Goal: Task Accomplishment & Management: Use online tool/utility

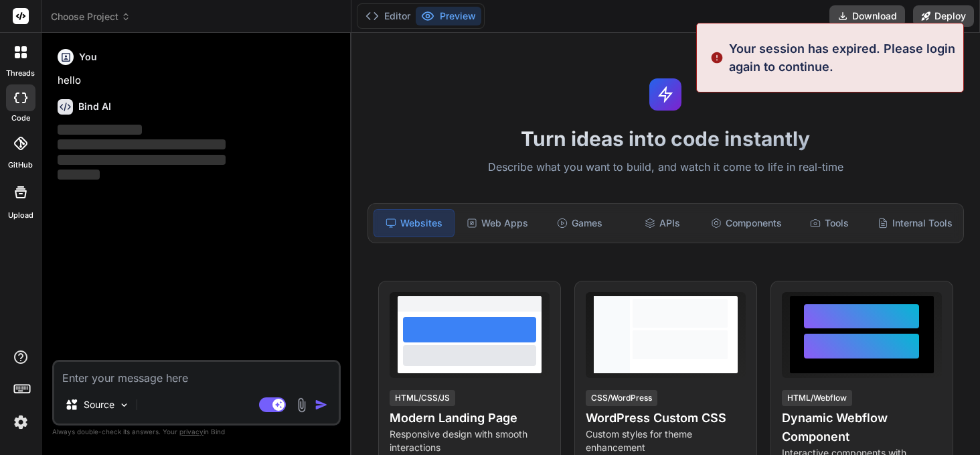
scroll to position [13, 0]
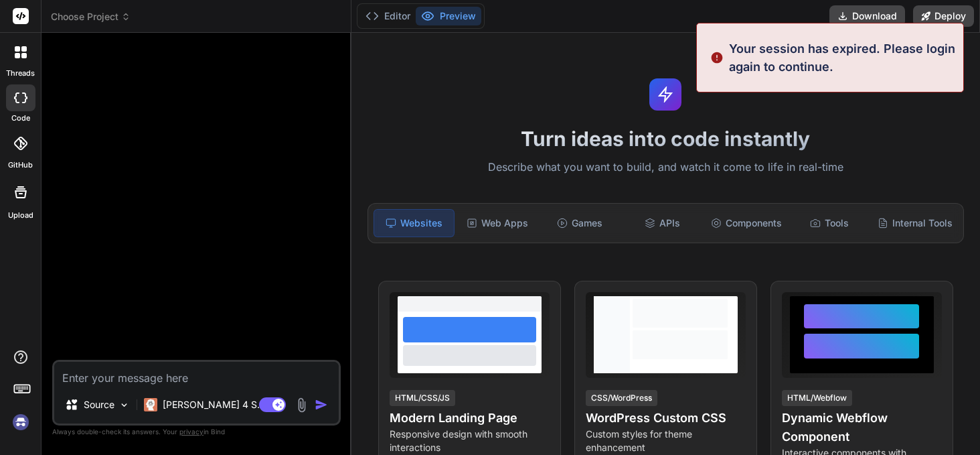
click at [17, 421] on img at bounding box center [20, 421] width 23 height 23
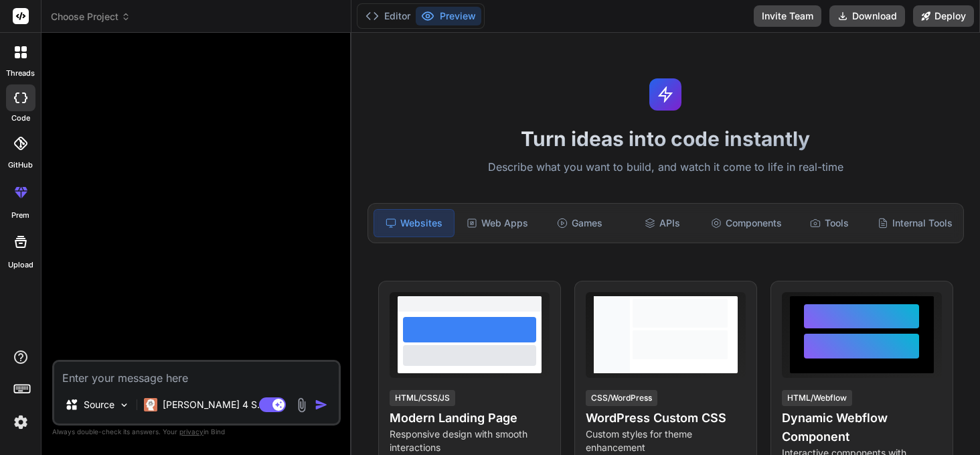
click at [125, 18] on icon at bounding box center [126, 19] width 4 height 2
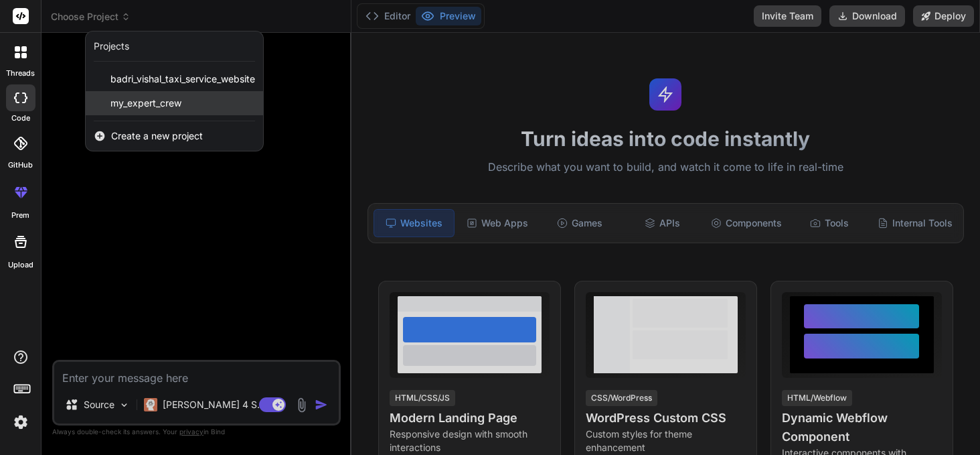
click at [132, 108] on span "my_expert_crew" at bounding box center [145, 102] width 71 height 13
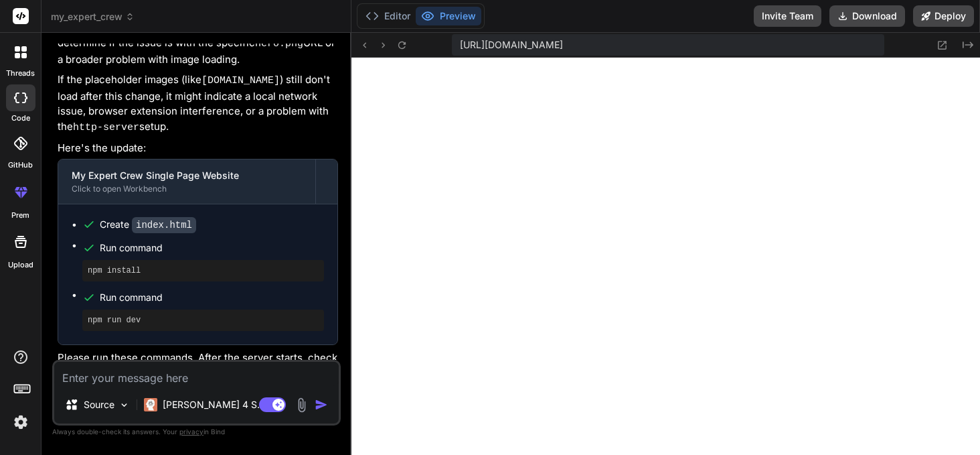
scroll to position [2321, 0]
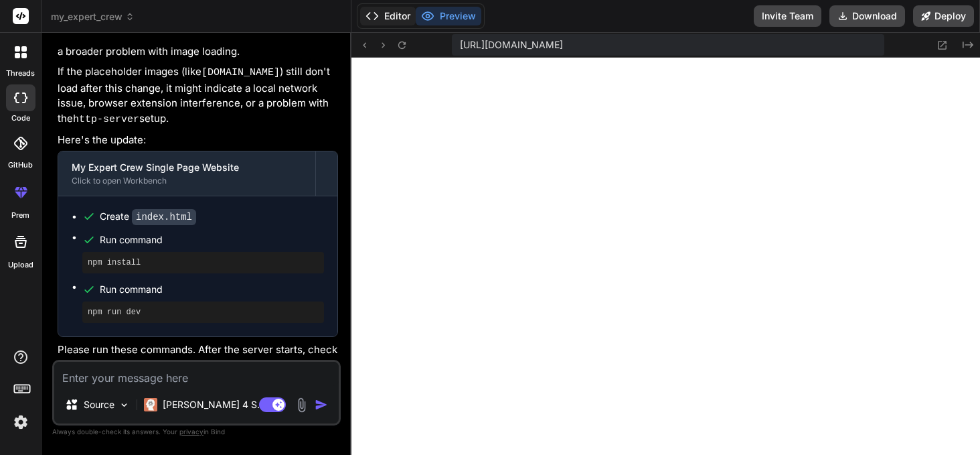
click at [386, 12] on button "Editor" at bounding box center [388, 16] width 56 height 19
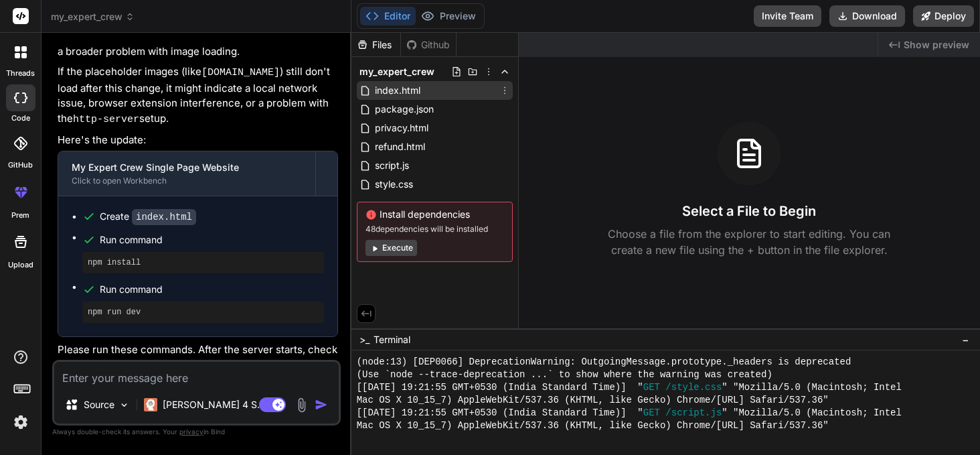
click at [410, 89] on span "index.html" at bounding box center [398, 90] width 48 height 16
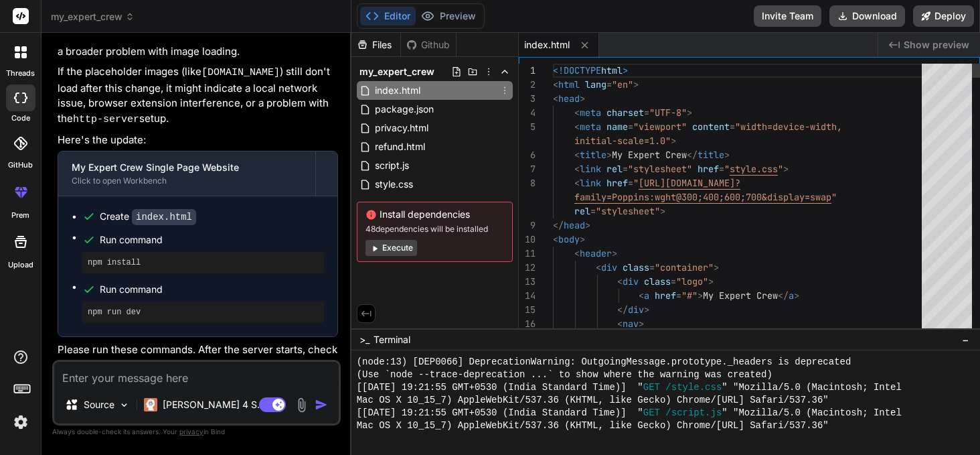
type textarea "x"
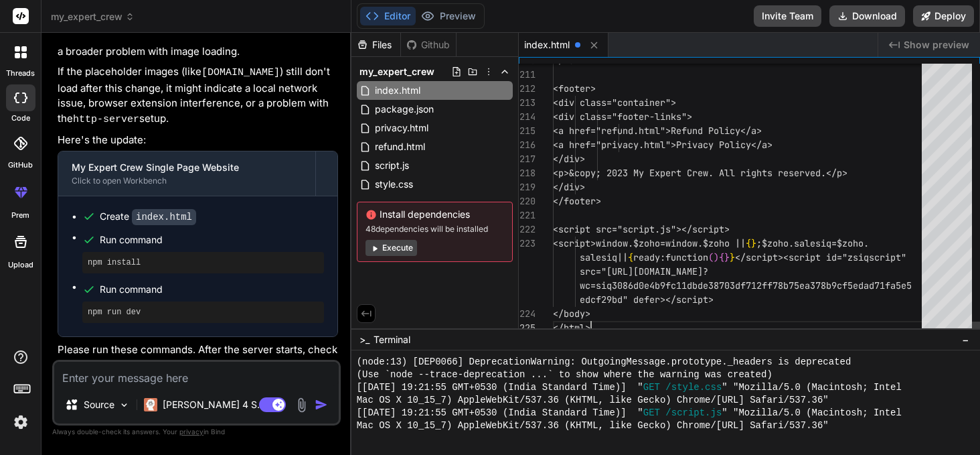
scroll to position [84, 0]
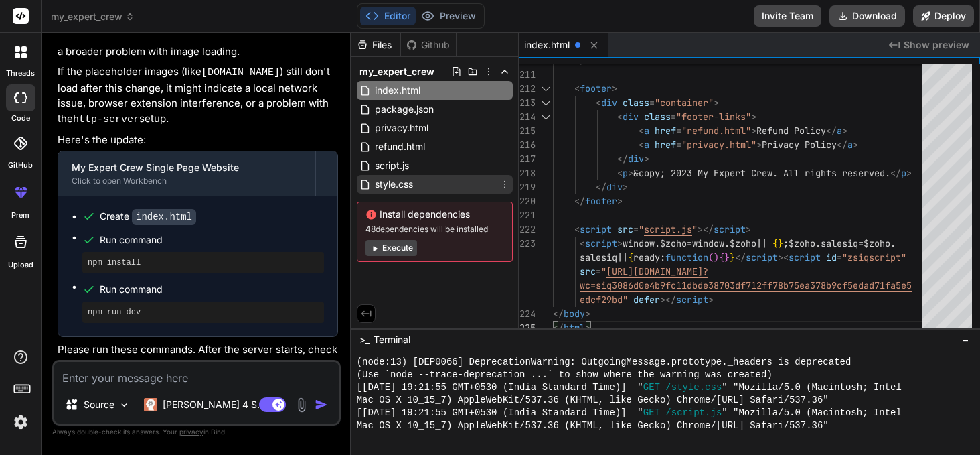
click at [395, 183] on span "style.css" at bounding box center [394, 184] width 41 height 16
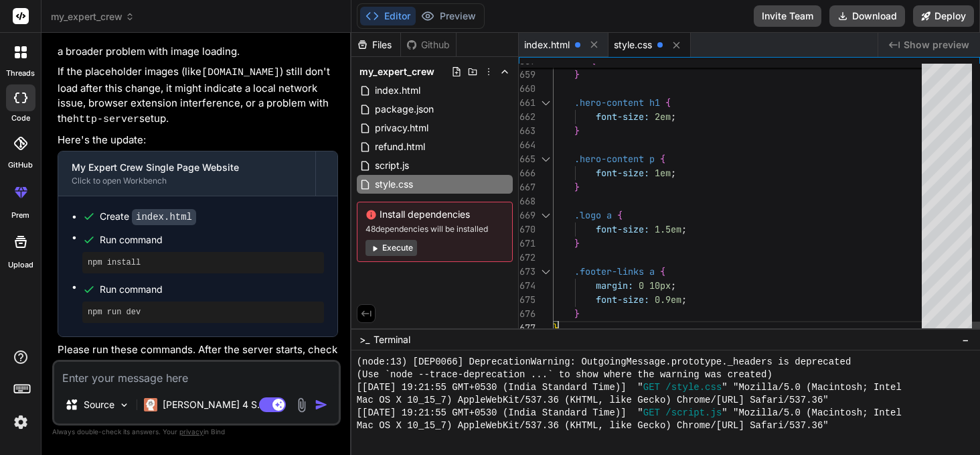
scroll to position [712, 0]
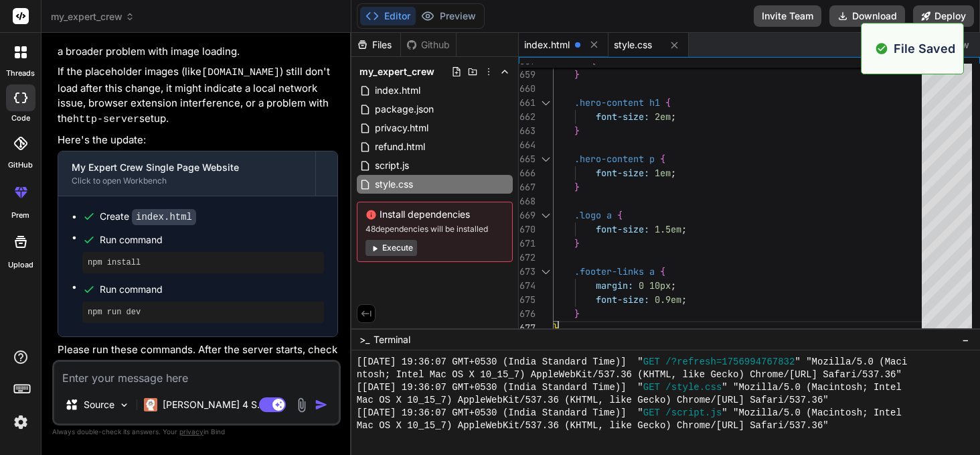
click at [562, 45] on span "index.html" at bounding box center [547, 44] width 46 height 13
type textarea "<script>window.$zoho=window.$zoho || {};$zoho.salesiq=$zoho.salesiq||{ready:fun…"
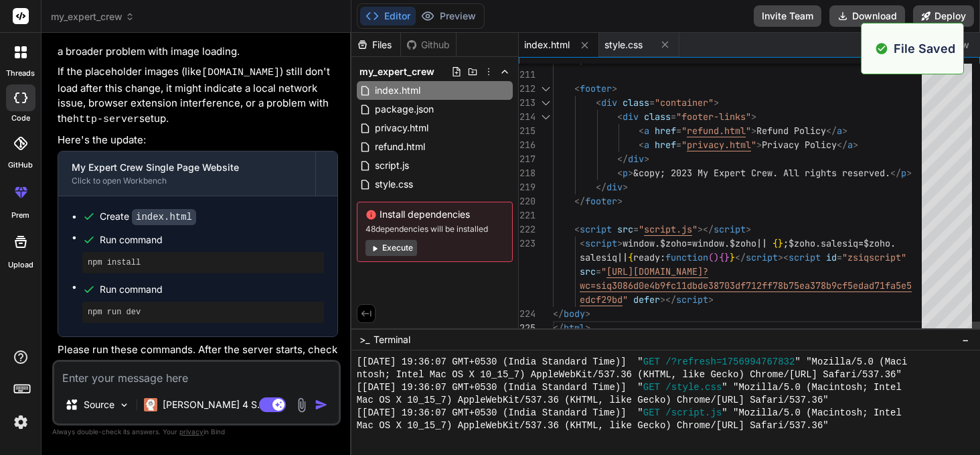
scroll to position [814, 0]
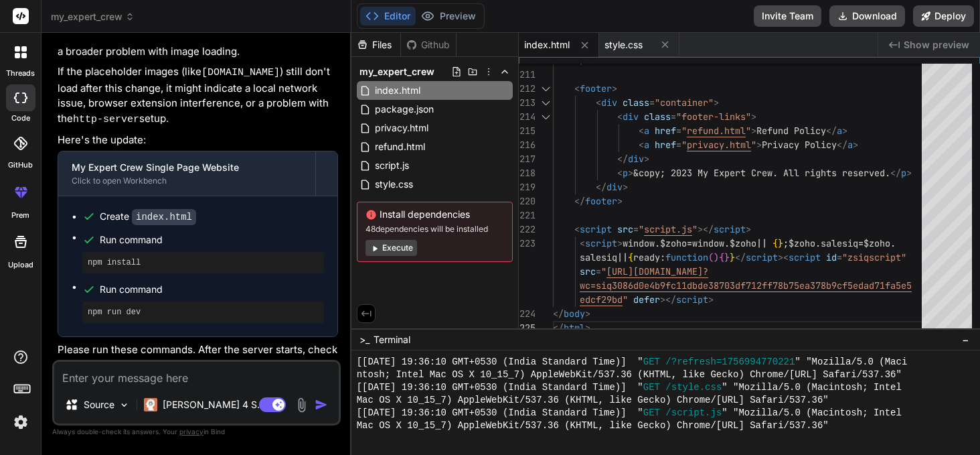
click at [153, 371] on textarea at bounding box center [196, 374] width 285 height 24
type textarea "I"
type textarea "x"
type textarea "I"
type textarea "x"
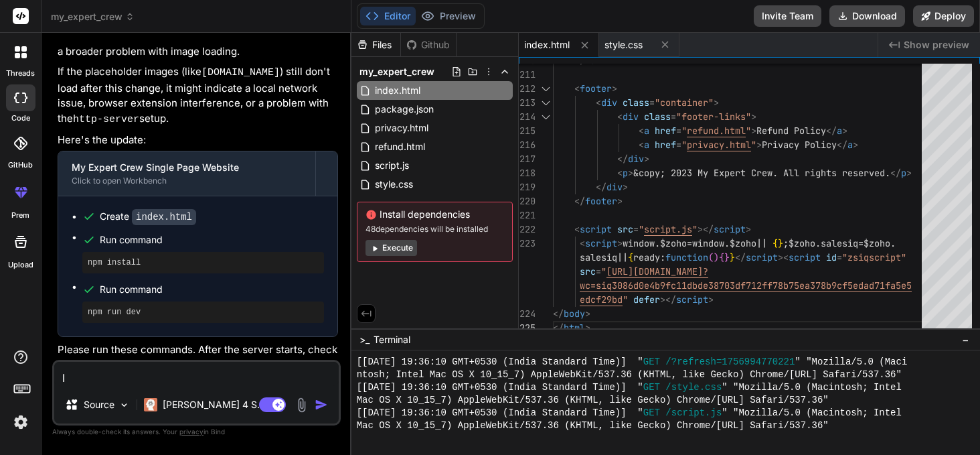
type textarea "I h"
type textarea "x"
type textarea "I ha"
type textarea "x"
type textarea "I hav"
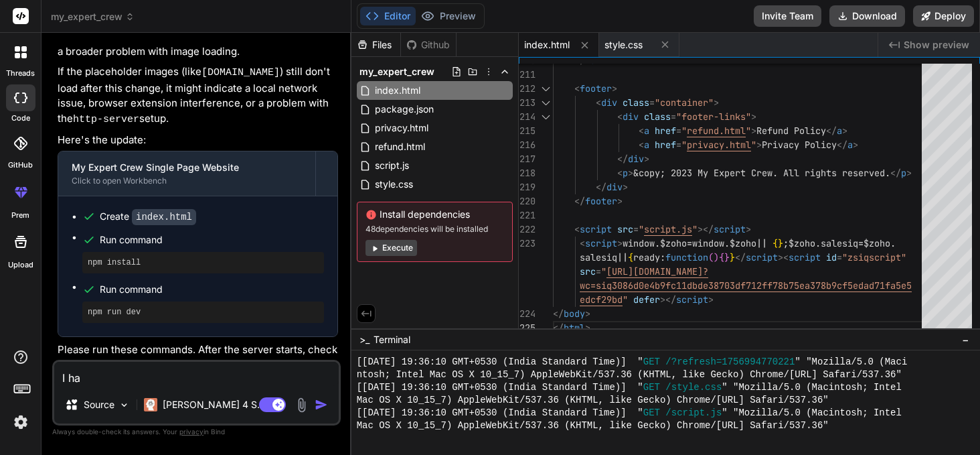
type textarea "x"
type textarea "I have"
type textarea "x"
type textarea "I have"
type textarea "x"
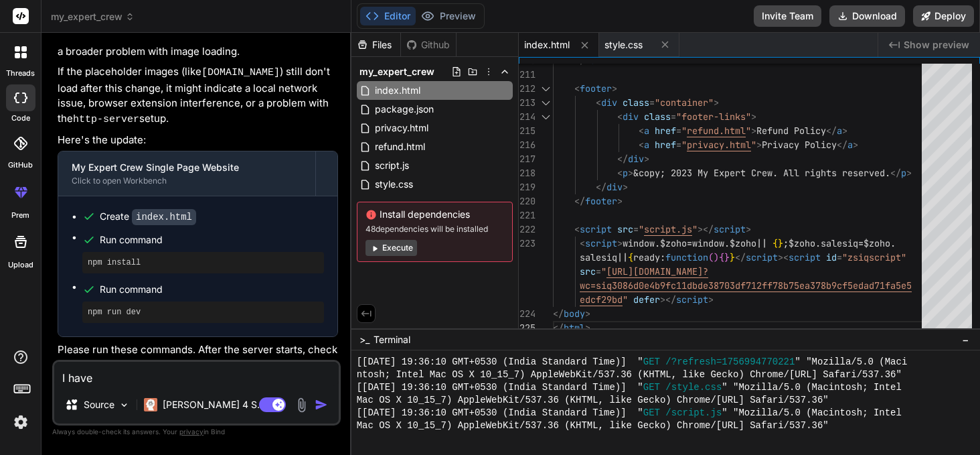
type textarea "I have u"
type textarea "x"
type textarea "I have up"
type textarea "x"
type textarea "I have upd"
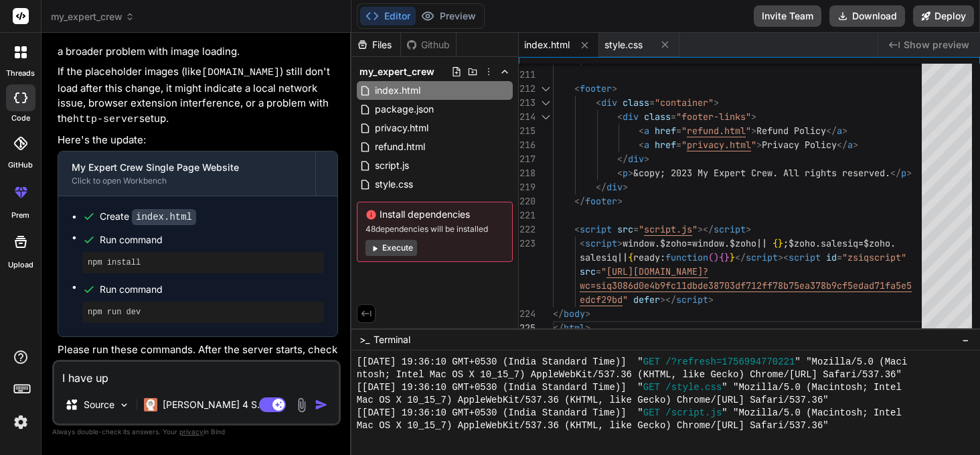
type textarea "x"
type textarea "I have upda"
type textarea "x"
type textarea "I have updat"
type textarea "x"
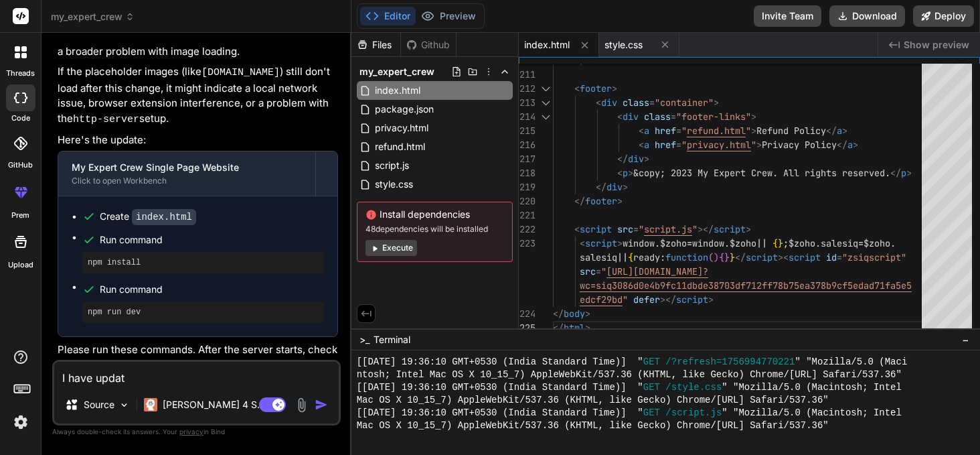
type textarea "I have update"
type textarea "x"
type textarea "I have updated"
type textarea "x"
type textarea "I have updated"
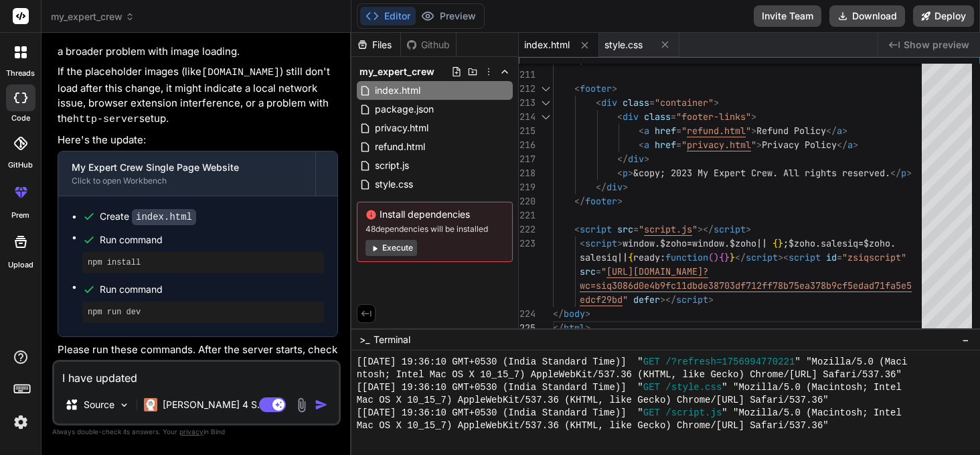
type textarea "x"
type textarea "I have updated i"
type textarea "x"
type textarea "I have updated in"
type textarea "x"
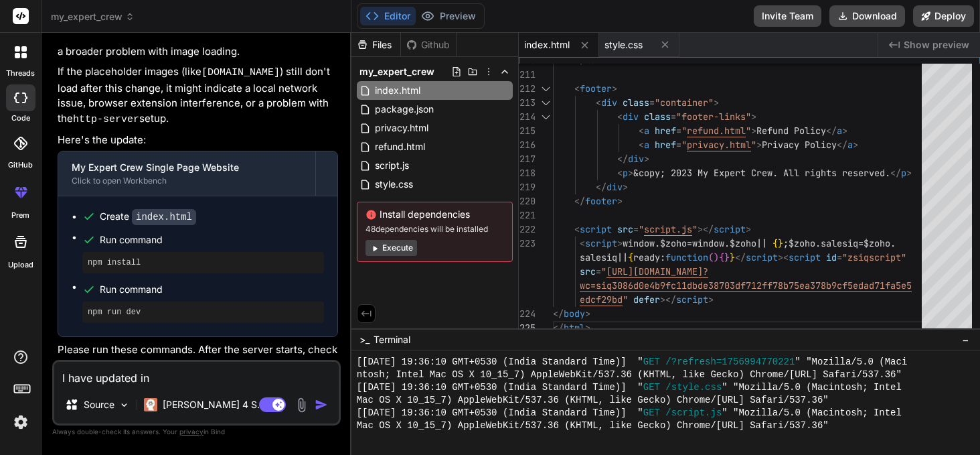
type textarea "I have updated ind"
type textarea "x"
type textarea "I have updated inde"
type textarea "x"
type textarea "I have updated index"
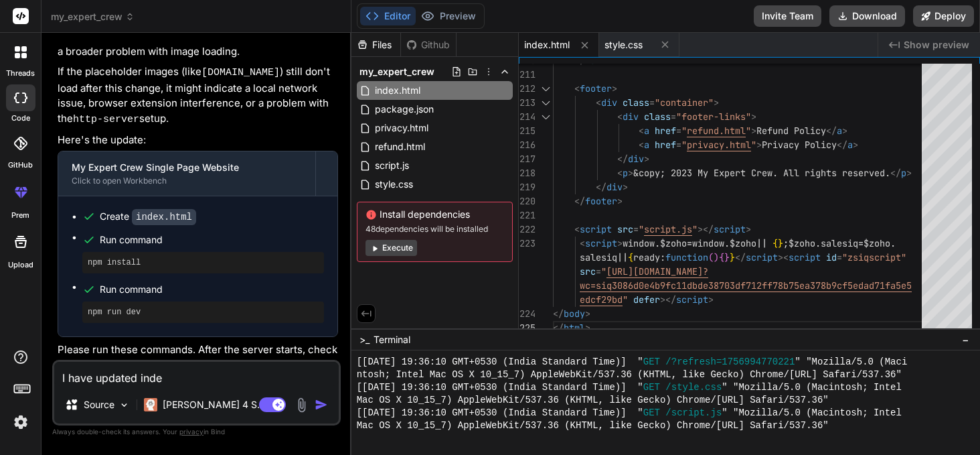
type textarea "x"
type textarea "I have updated index"
type textarea "x"
type textarea "I have updated index f"
type textarea "x"
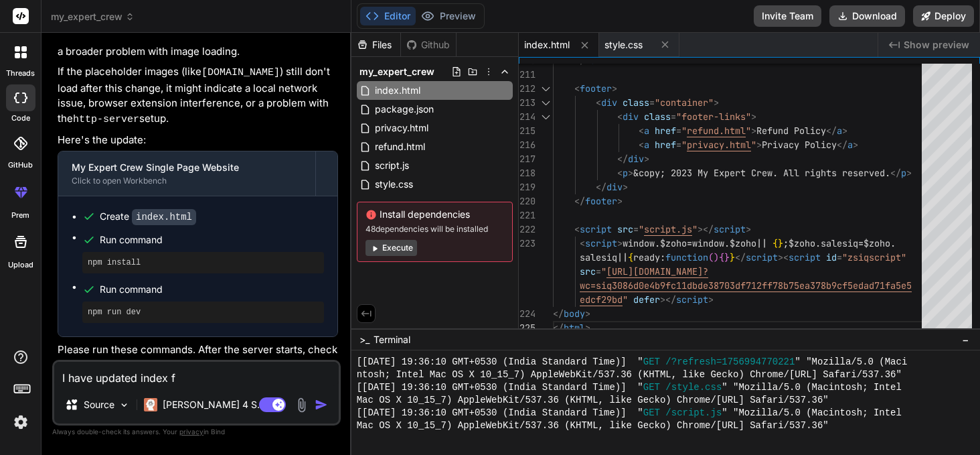
type textarea "I have updated index fi"
type textarea "x"
type textarea "I have updated index fil"
type textarea "x"
type textarea "I have updated index file"
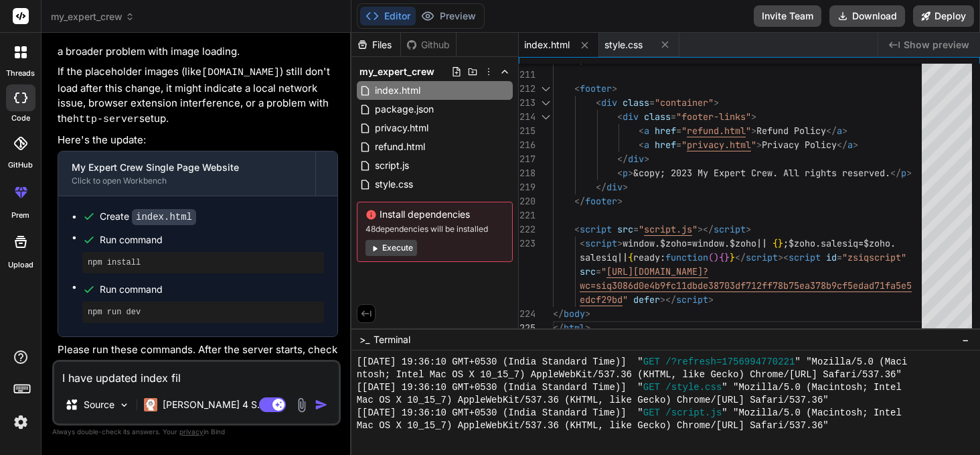
type textarea "x"
type textarea "I have updated index file"
type textarea "x"
type textarea "I have updated index file a"
type textarea "x"
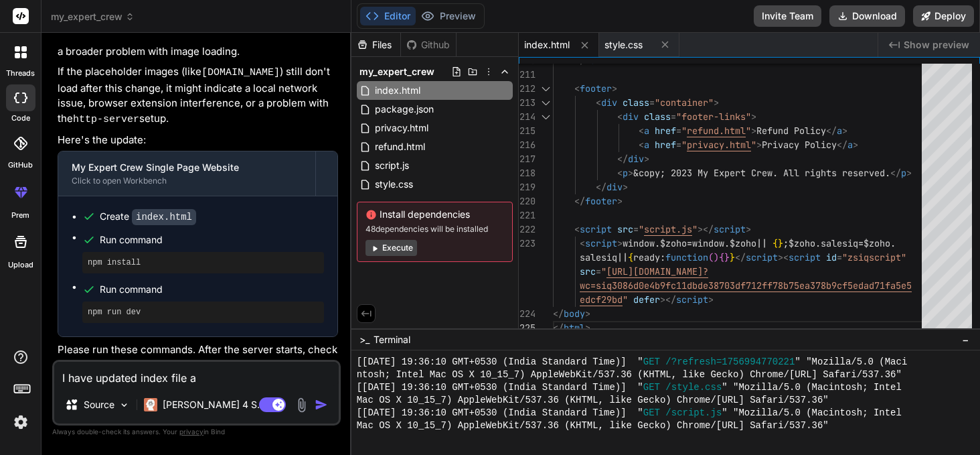
type textarea "I have updated index file an"
type textarea "x"
type textarea "I have updated index file and"
type textarea "x"
type textarea "I have updated index file and"
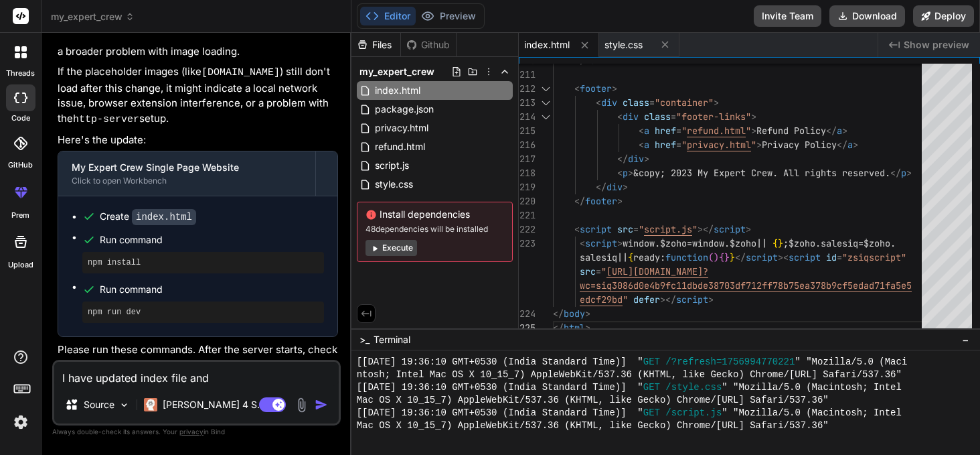
type textarea "x"
type textarea "I have updated index file and"
type textarea "x"
type textarea "I have updated index file an"
type textarea "x"
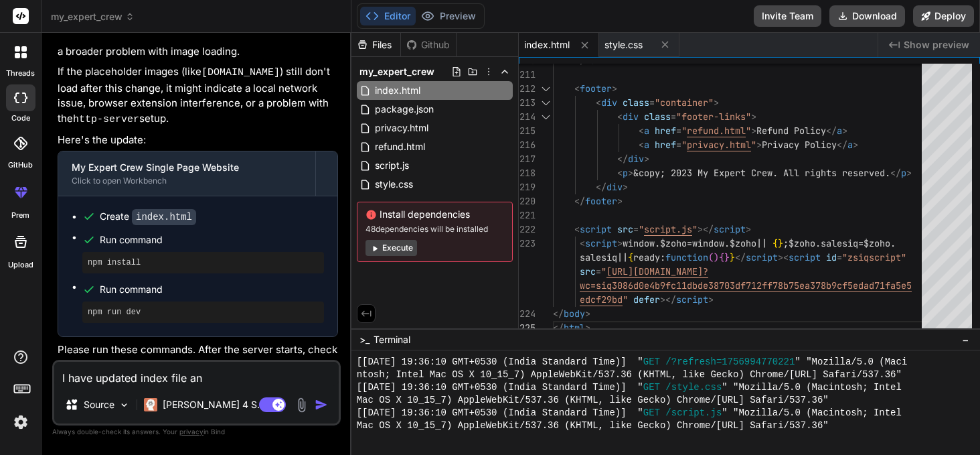
type textarea "I have updated index file a"
type textarea "x"
type textarea "I have updated index file"
type textarea "x"
type textarea "I have updated index file"
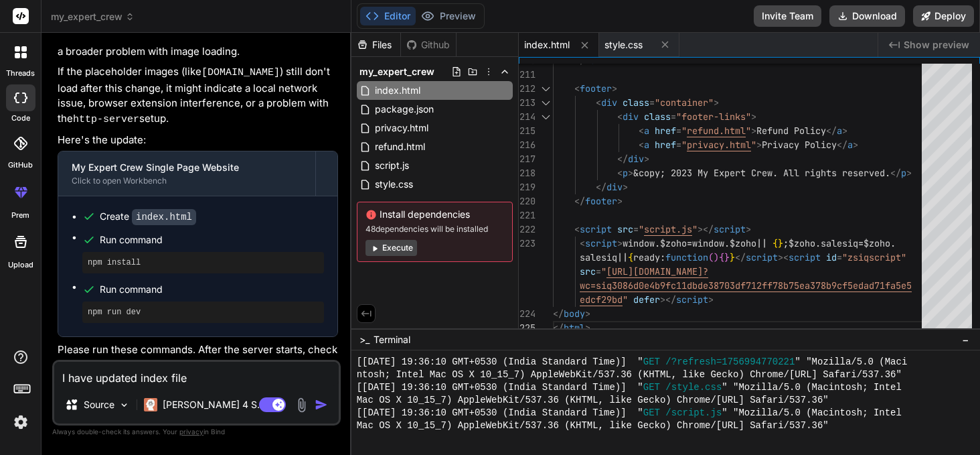
type textarea "x"
type textarea "I have updated index fil"
type textarea "x"
type textarea "I have updated index fi"
type textarea "x"
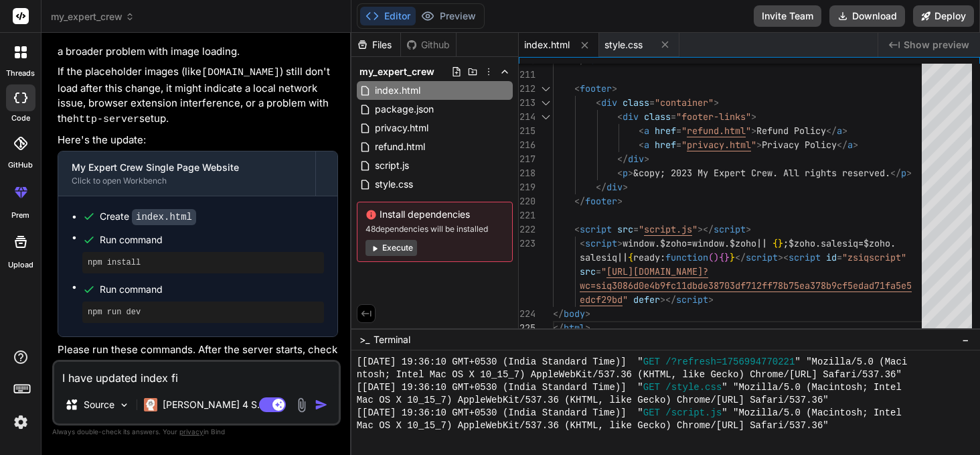
type textarea "I have updated index f"
type textarea "x"
type textarea "I have updated index"
type textarea "x"
type textarea "I have updated index a"
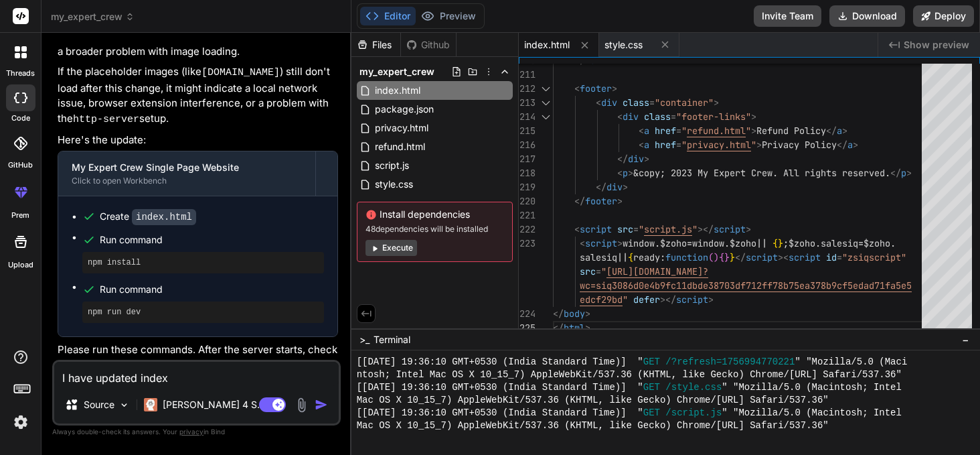
type textarea "x"
type textarea "I have updated index an"
type textarea "x"
type textarea "I have updated index and"
type textarea "x"
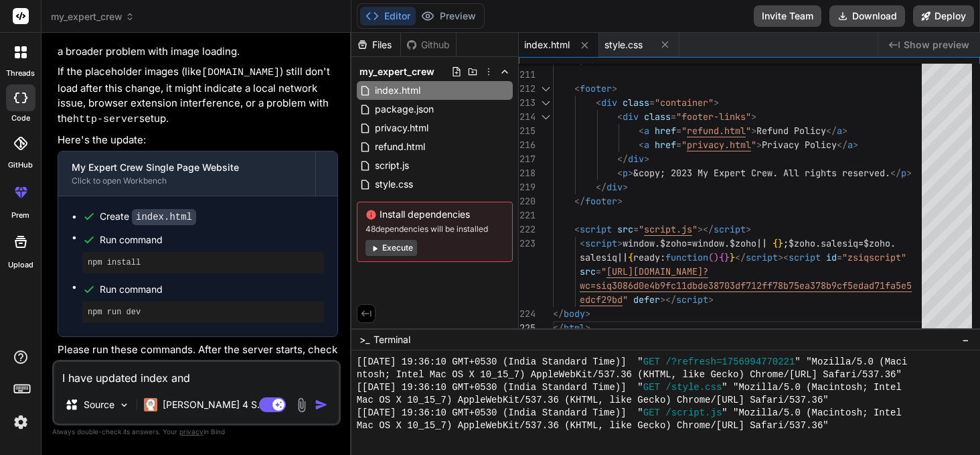
type textarea "I have updated index and"
type textarea "x"
type textarea "I have updated index and s"
type textarea "x"
type textarea "I have updated index and st"
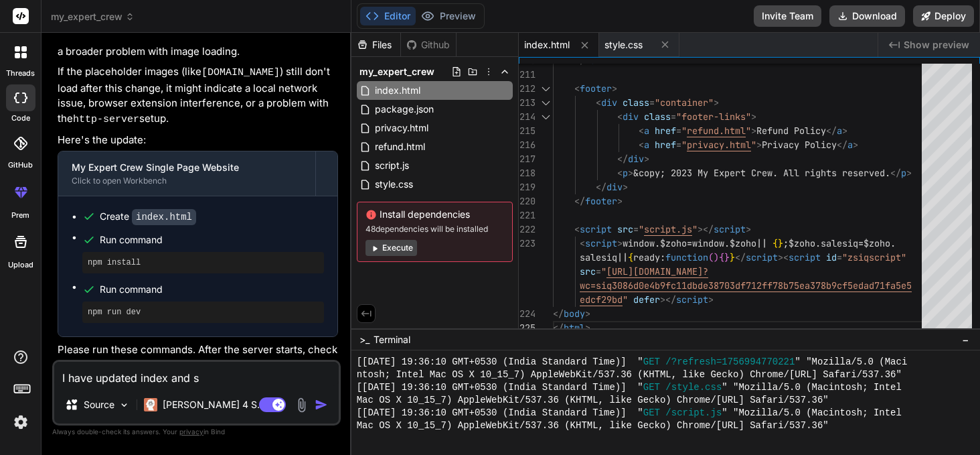
type textarea "x"
type textarea "I have updated index and sty"
type textarea "x"
type textarea "I have updated index and styk"
type textarea "x"
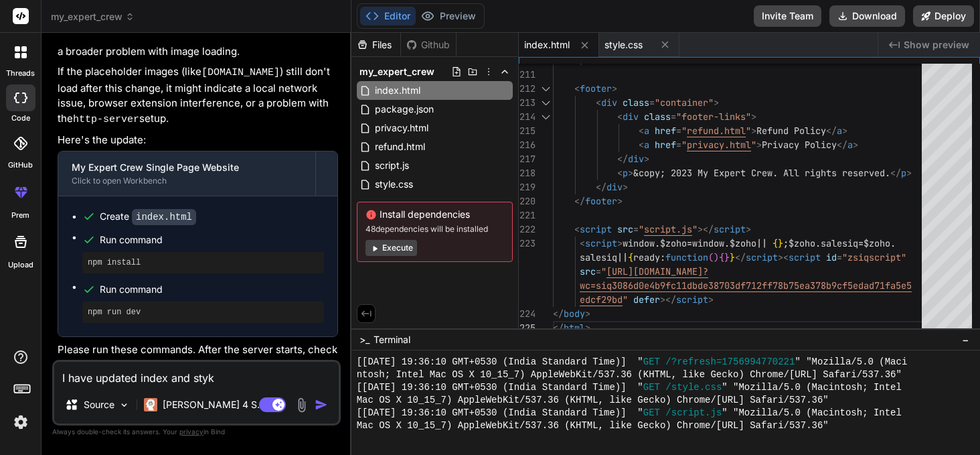
type textarea "I have updated index and sty"
type textarea "x"
type textarea "I have updated index and styl"
type textarea "x"
type textarea "I have updated index and style"
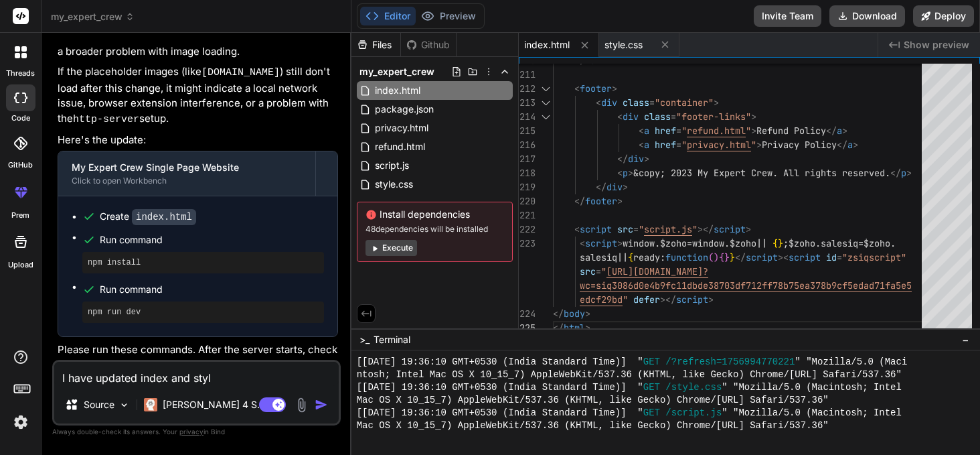
type textarea "x"
type textarea "I have updated index and style"
type textarea "x"
type textarea "I have updated index and style f"
type textarea "x"
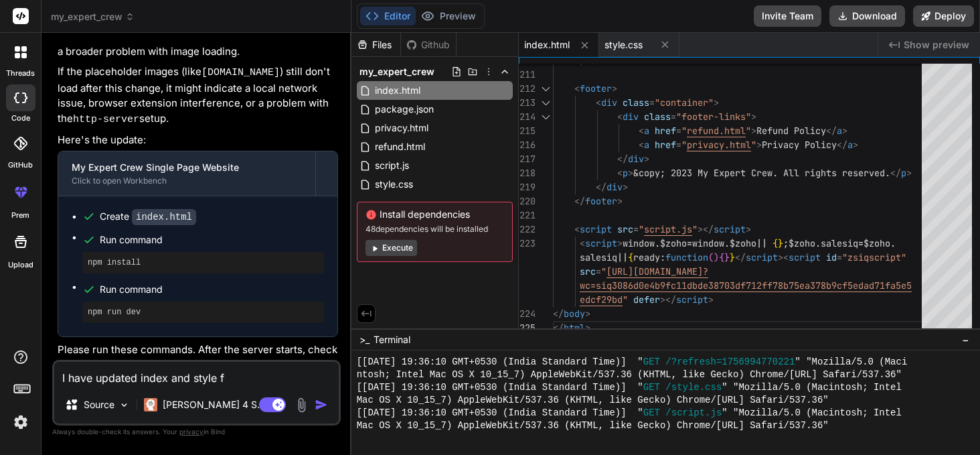
type textarea "I have updated index and style fi"
type textarea "x"
type textarea "I have updated index and style fil"
type textarea "x"
type textarea "I have updated index and style file"
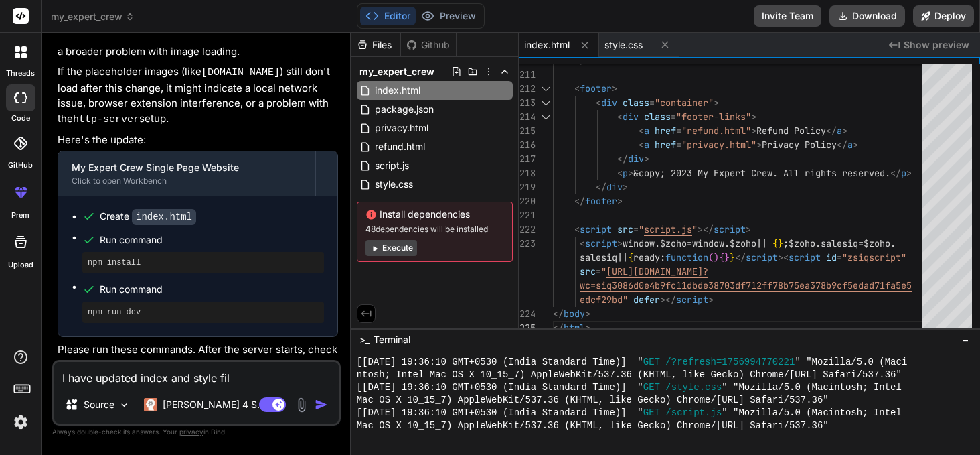
type textarea "x"
type textarea "I have updated index and style file"
type textarea "x"
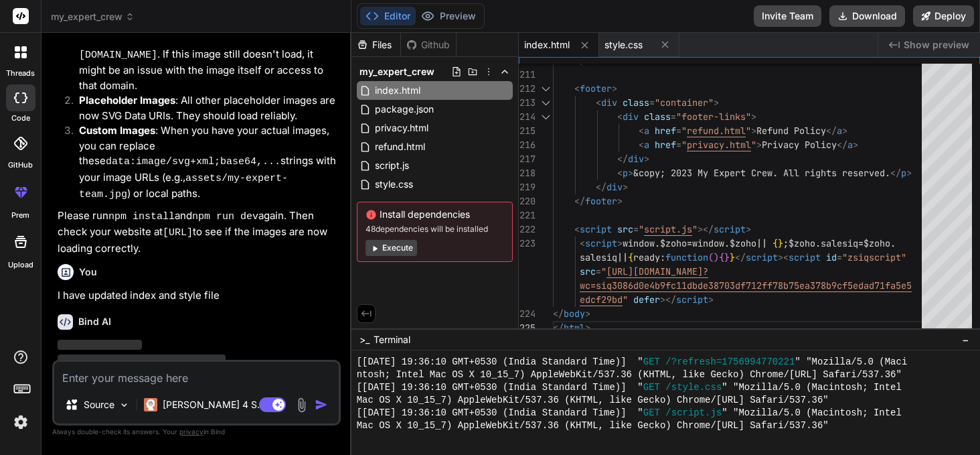
scroll to position [3393, 0]
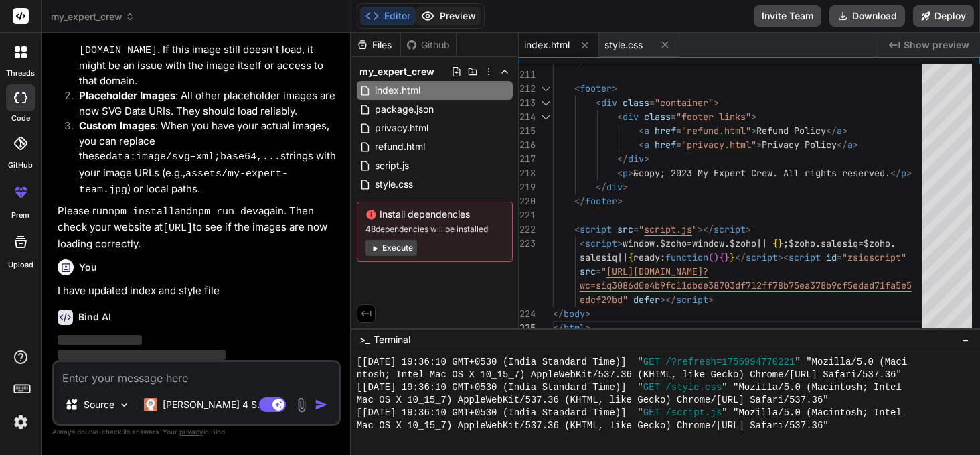
click at [456, 14] on button "Preview" at bounding box center [449, 16] width 66 height 19
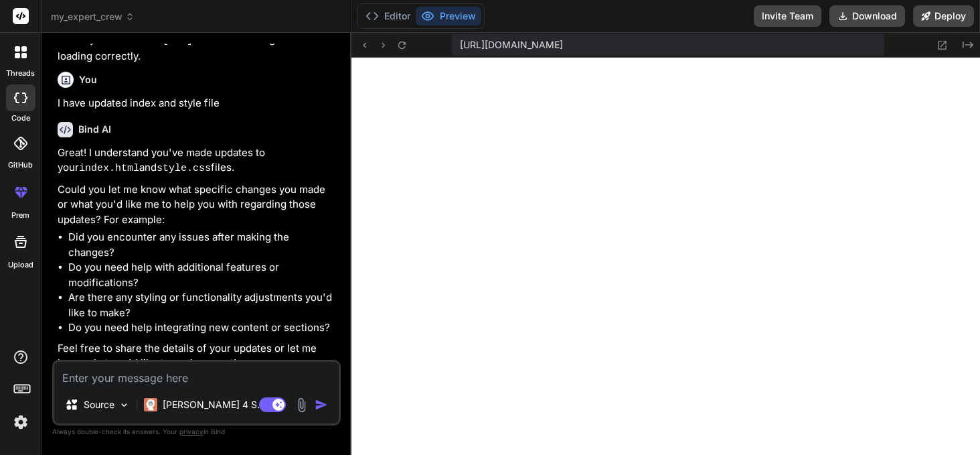
scroll to position [3545, 0]
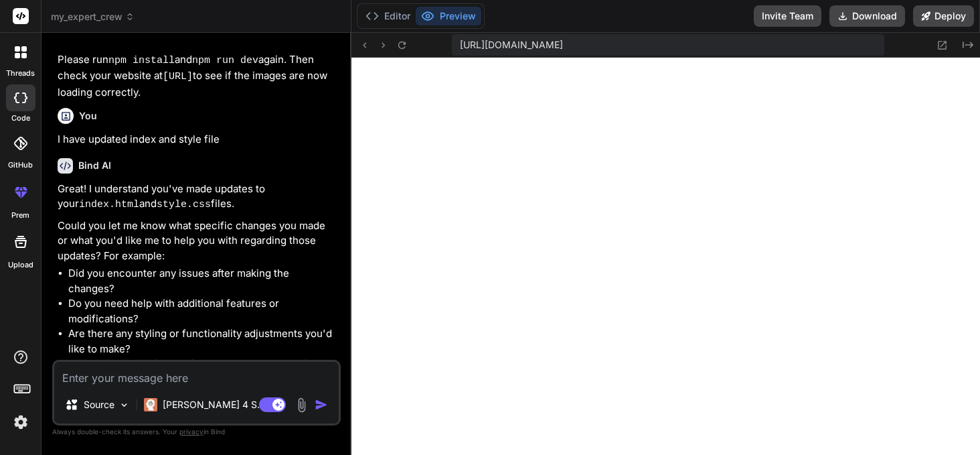
type textarea "x"
click at [146, 372] on textarea at bounding box center [196, 374] width 285 height 24
paste textarea "I need want to add two sections in index page 1) Now, Above “A Quick Guide to M…"
type textarea "I need want to add two sections in index page 1) Now, Above “A Quick Guide to M…"
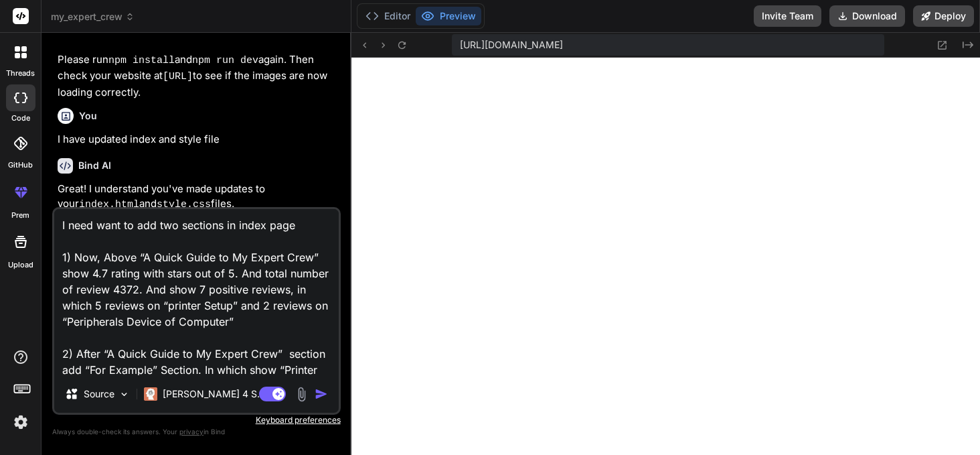
scroll to position [3581, 0]
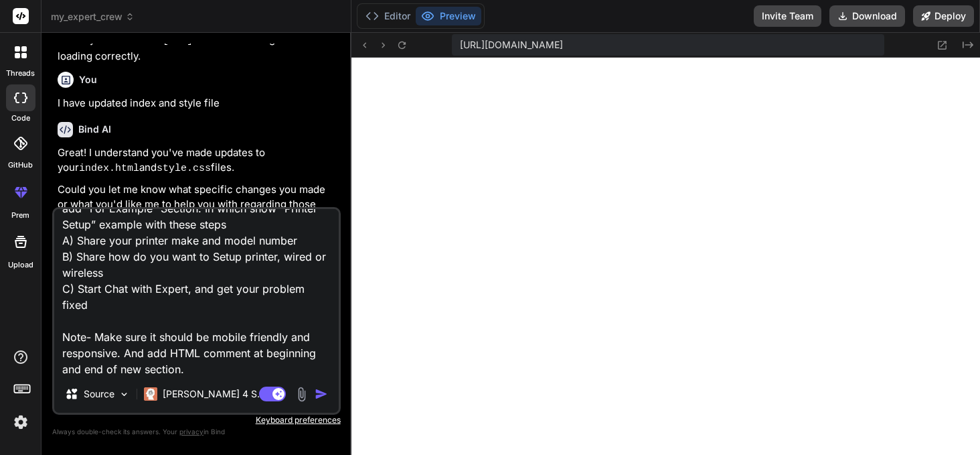
type textarea "x"
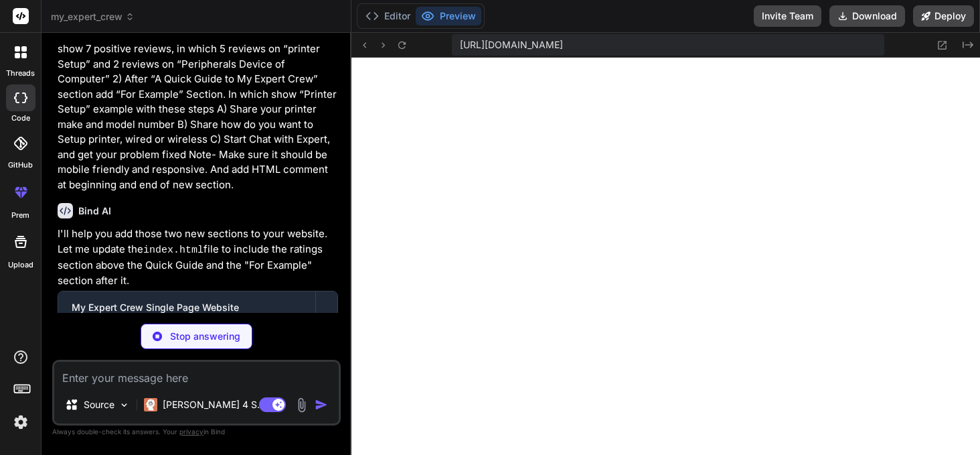
scroll to position [4001, 0]
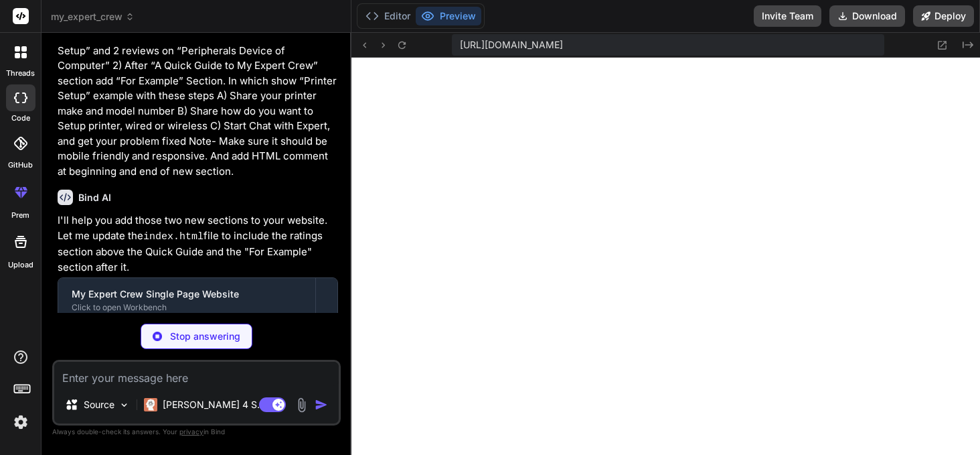
type textarea "x"
type textarea "</div> <p>&copy; 2023 My Expert Crew. All rights reserved.</p> </div> </footer>…"
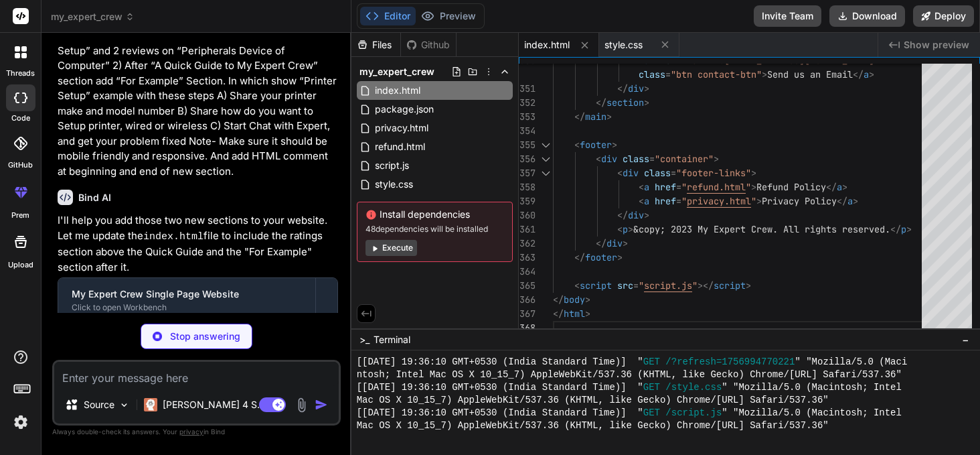
scroll to position [4021, 0]
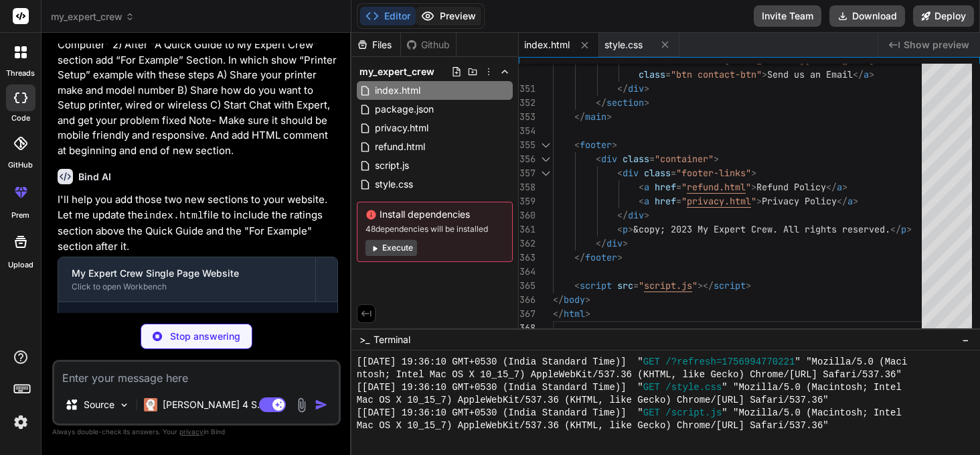
click at [438, 20] on button "Preview" at bounding box center [449, 16] width 66 height 19
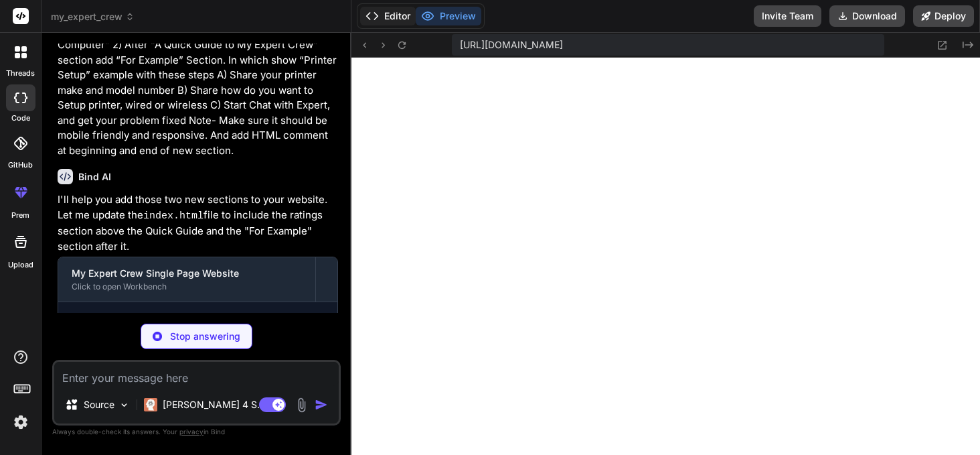
click at [382, 17] on button "Editor" at bounding box center [388, 16] width 56 height 19
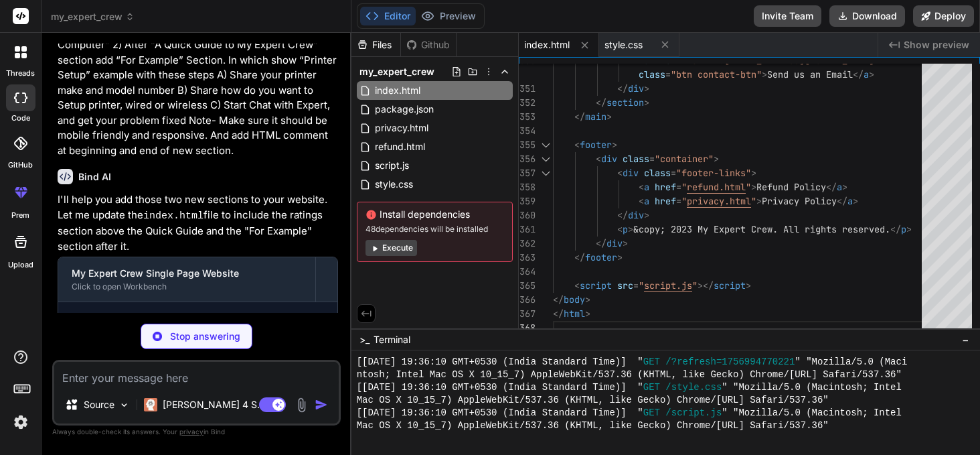
type textarea "x"
type textarea "font-size: 1.2em; } }"
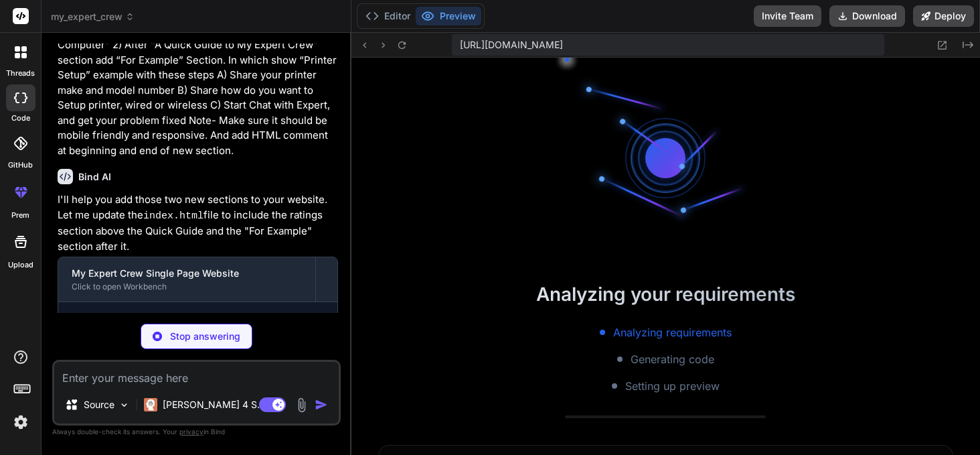
scroll to position [1616, 0]
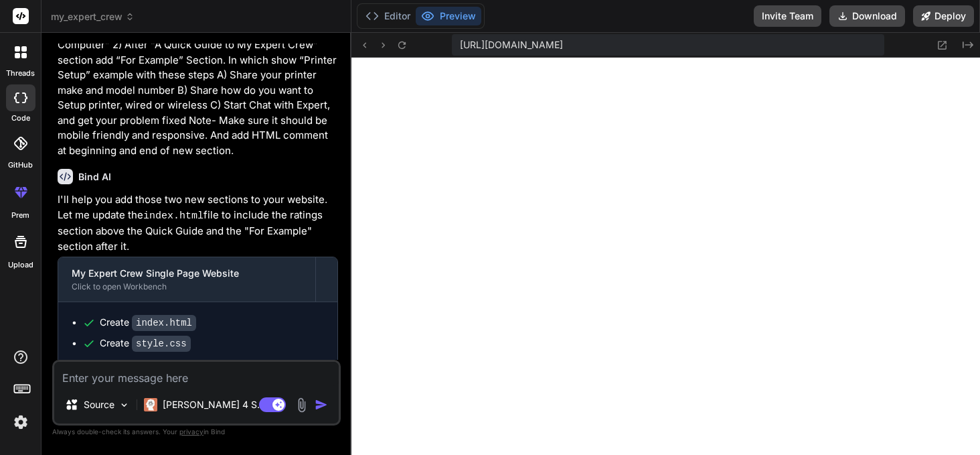
type textarea "x"
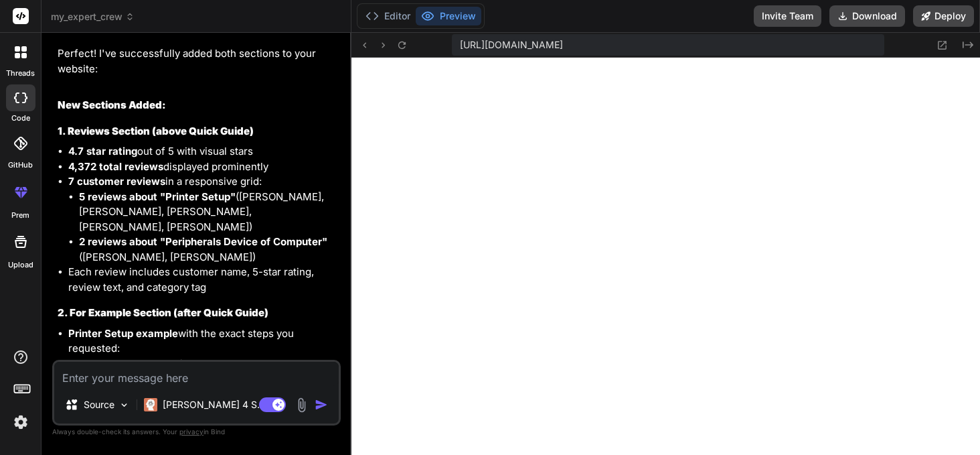
scroll to position [4445, 0]
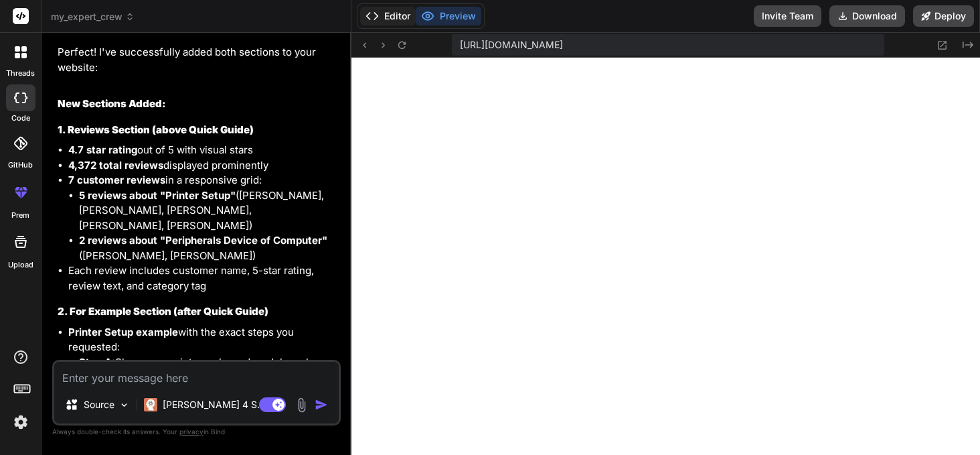
click at [388, 13] on button "Editor" at bounding box center [388, 16] width 56 height 19
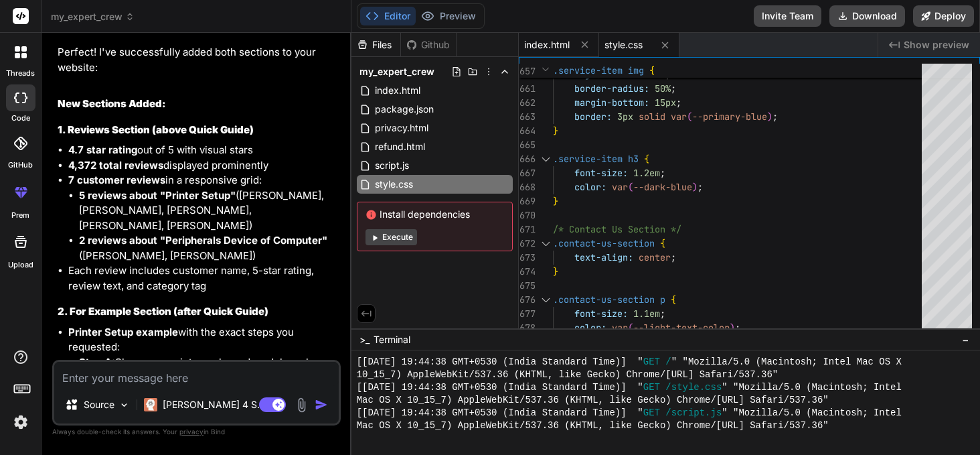
click at [556, 53] on div "index.html" at bounding box center [559, 45] width 80 height 24
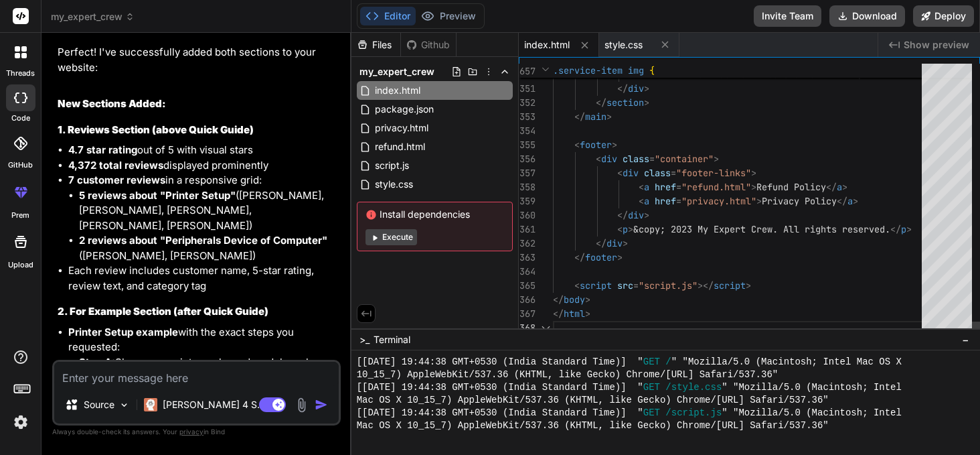
scroll to position [112, 0]
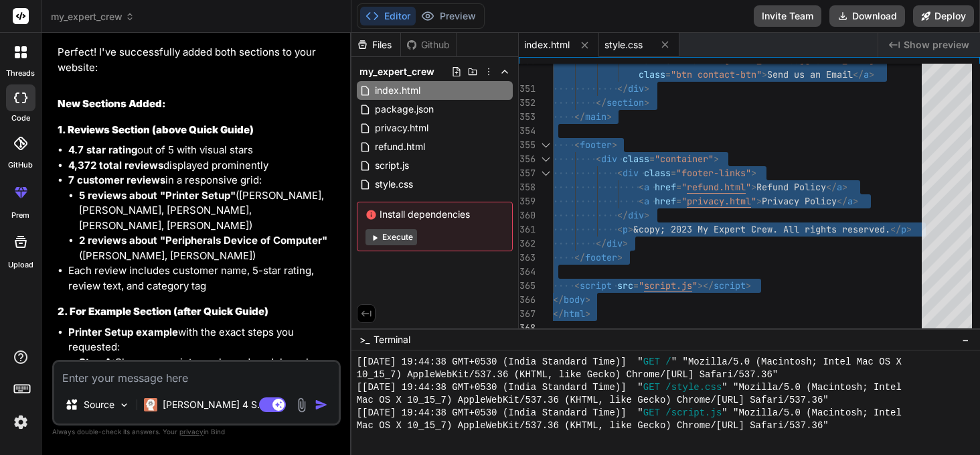
click at [626, 36] on div "style.css" at bounding box center [639, 45] width 80 height 24
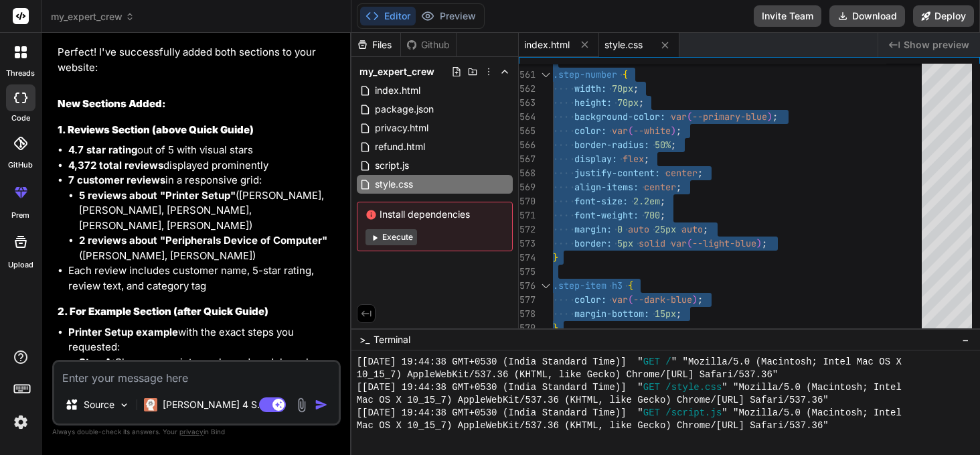
click at [556, 48] on span "index.html" at bounding box center [547, 44] width 46 height 13
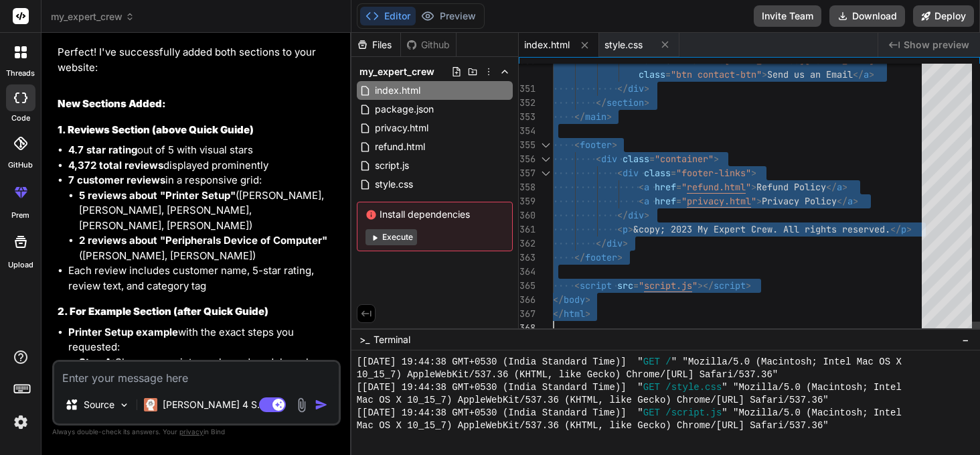
scroll to position [0, 0]
click at [551, 46] on span "index.html" at bounding box center [547, 44] width 46 height 13
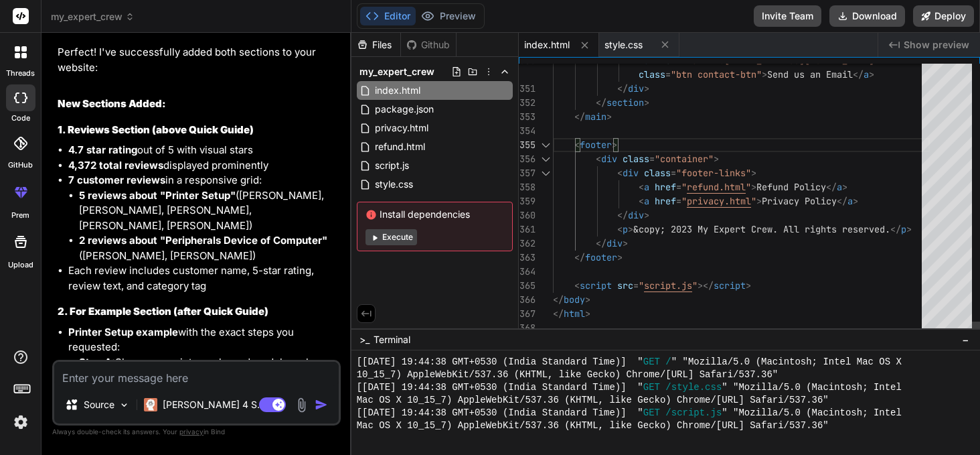
type textarea "<!DOCTYPE html> <html lang="en"> <head> <meta charset="UTF-8"> <meta name="view…"
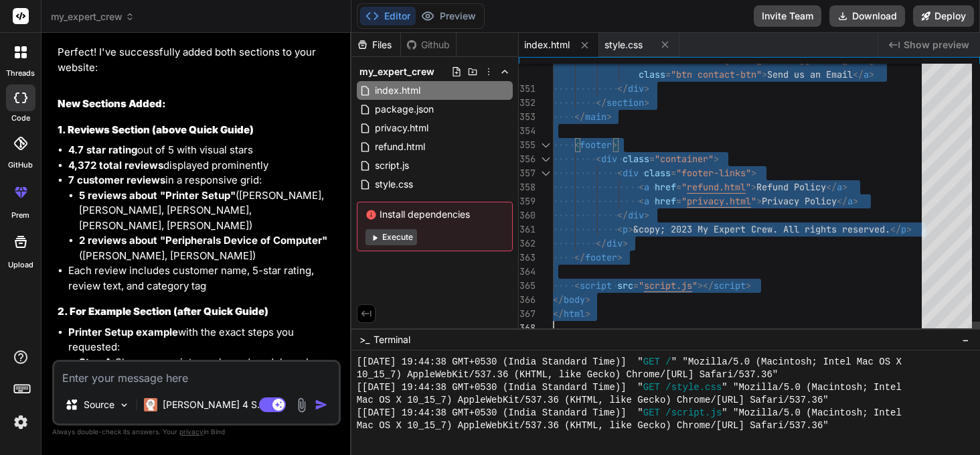
scroll to position [0, 0]
click at [454, 21] on button "Preview" at bounding box center [449, 16] width 66 height 19
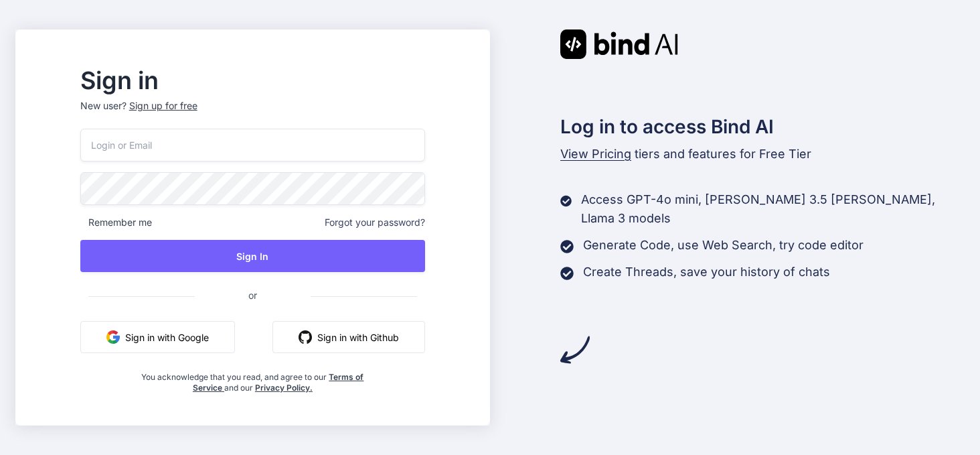
click at [188, 344] on button "Sign in with Google" at bounding box center [157, 337] width 155 height 32
